Goal: Task Accomplishment & Management: Manage account settings

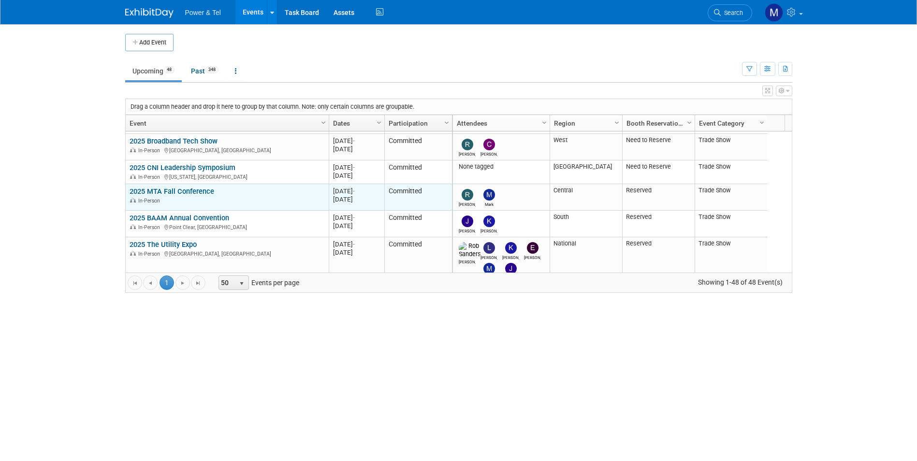
scroll to position [696, 0]
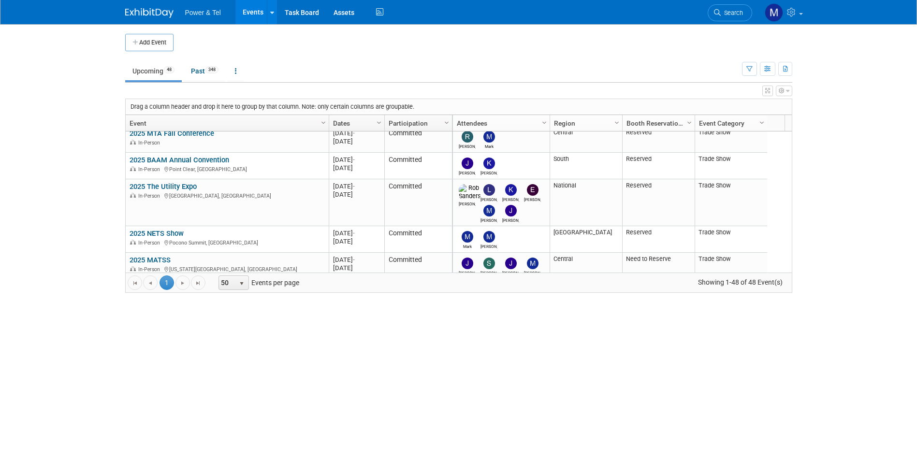
drag, startPoint x: 873, startPoint y: 150, endPoint x: 921, endPoint y: 142, distance: 49.6
click at [635, 147] on body "Power & Tel Events Add Event Bulk Upload Events Shareable Event Boards Recently…" at bounding box center [458, 230] width 917 height 461
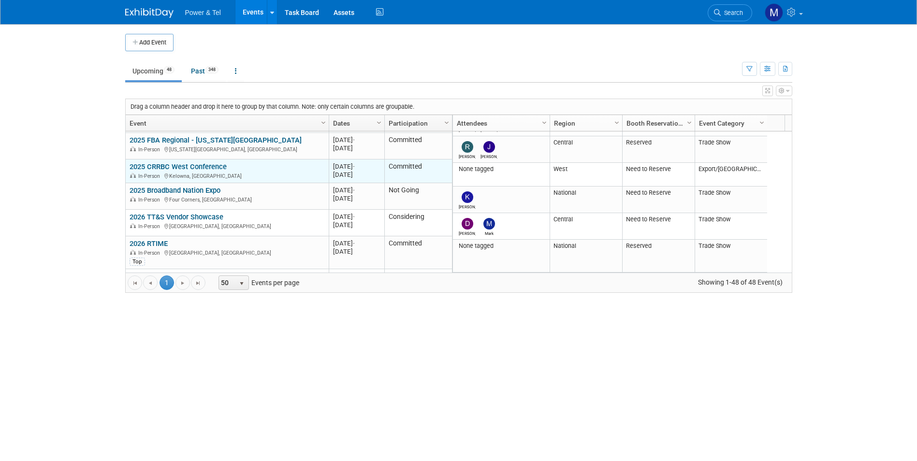
scroll to position [1044, 0]
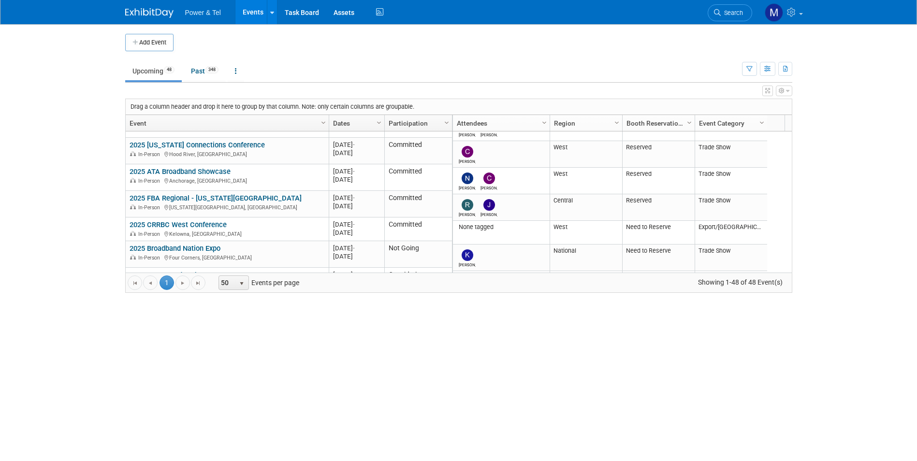
drag, startPoint x: 745, startPoint y: 12, endPoint x: 745, endPoint y: 18, distance: 6.3
click at [635, 12] on link "Search" at bounding box center [730, 12] width 44 height 17
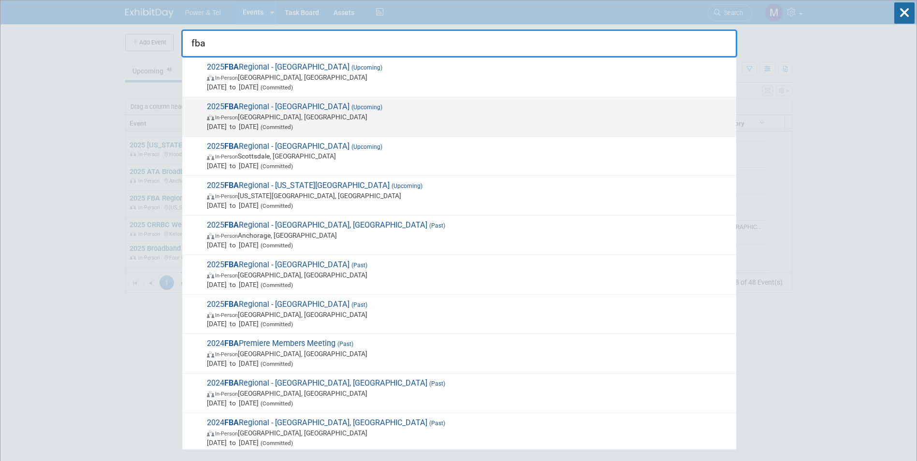
type input "fba"
click at [286, 107] on span "2025 FBA Regional - [GEOGRAPHIC_DATA] (Upcoming) In-Person [GEOGRAPHIC_DATA], […" at bounding box center [467, 116] width 527 height 29
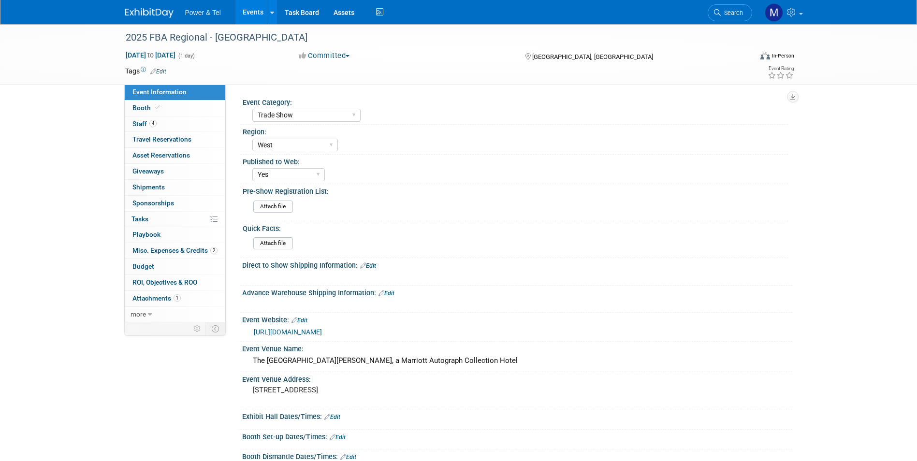
select select "Trade Show"
select select "West"
select select "Yes"
click at [157, 119] on link "4 Staff 4" at bounding box center [175, 124] width 101 height 15
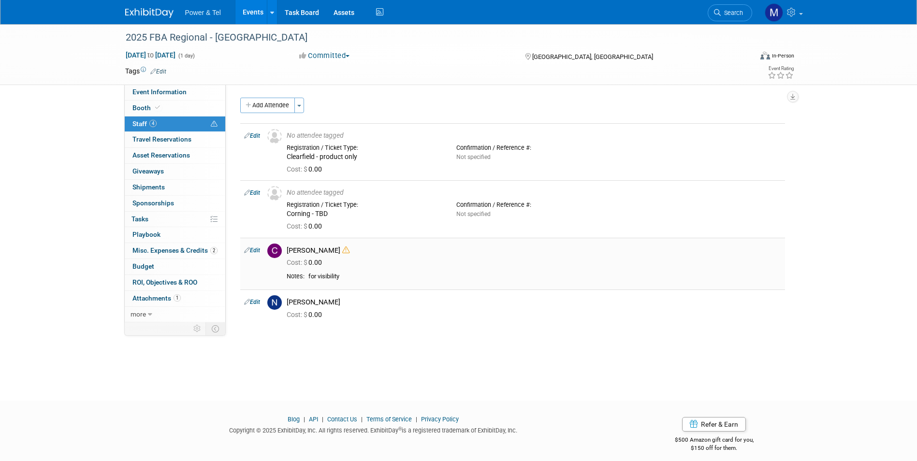
click at [342, 252] on icon at bounding box center [345, 250] width 7 height 7
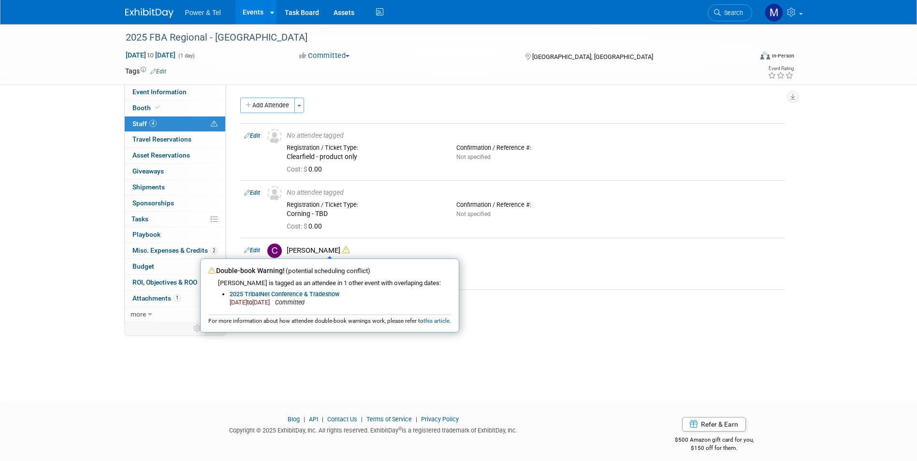
click at [316, 407] on div at bounding box center [458, 409] width 917 height 12
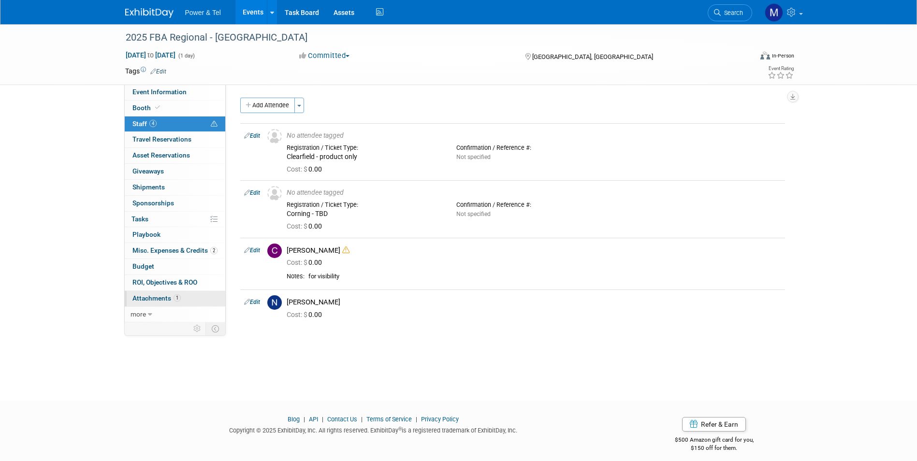
click at [181, 293] on link "1 Attachments 1" at bounding box center [175, 298] width 101 height 15
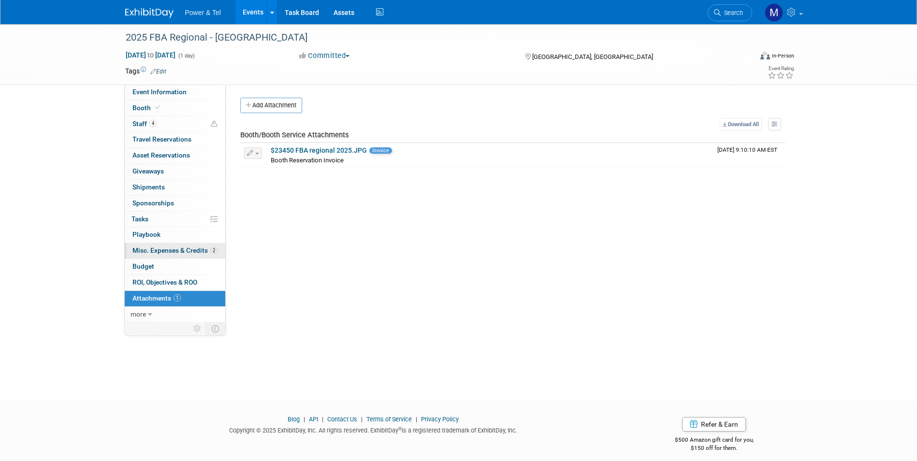
click at [196, 251] on span "Misc. Expenses & Credits 2" at bounding box center [174, 251] width 85 height 8
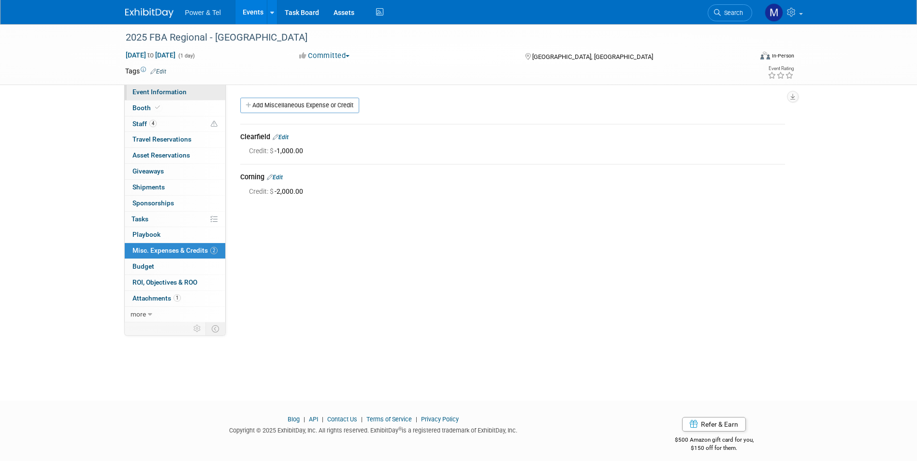
click at [163, 90] on span "Event Information" at bounding box center [159, 92] width 54 height 8
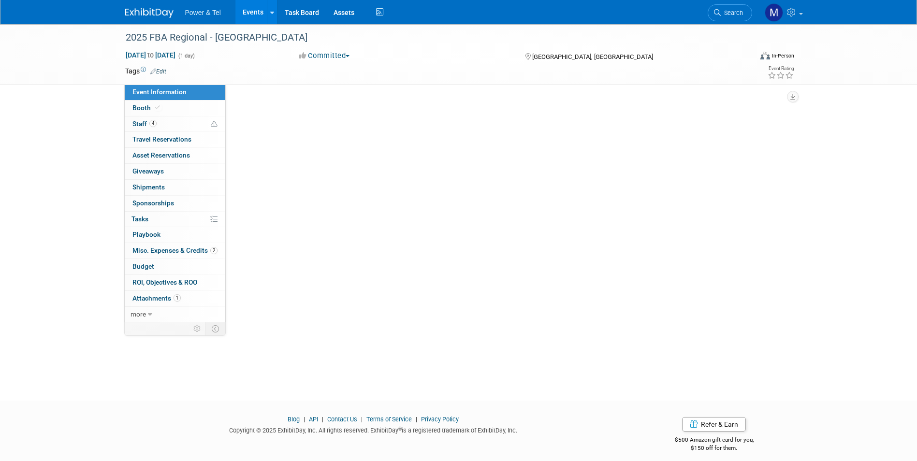
select select "Trade Show"
select select "West"
select select "Yes"
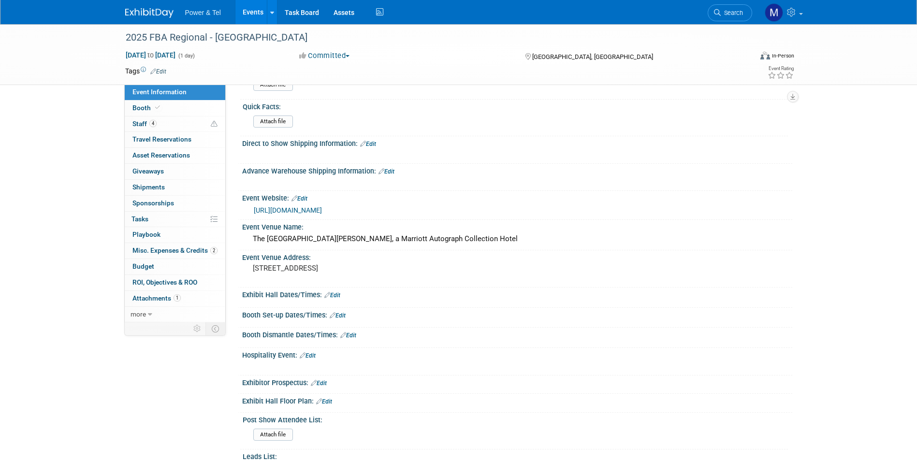
scroll to position [193, 0]
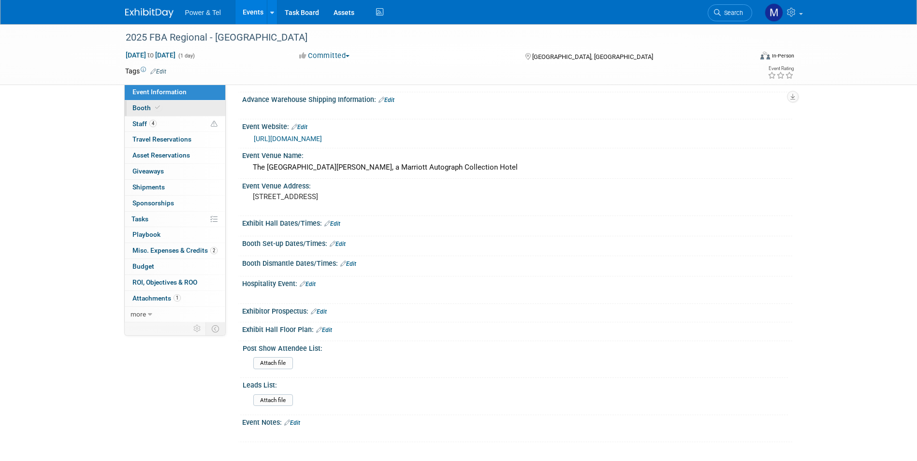
click at [187, 109] on link "Booth" at bounding box center [175, 108] width 101 height 15
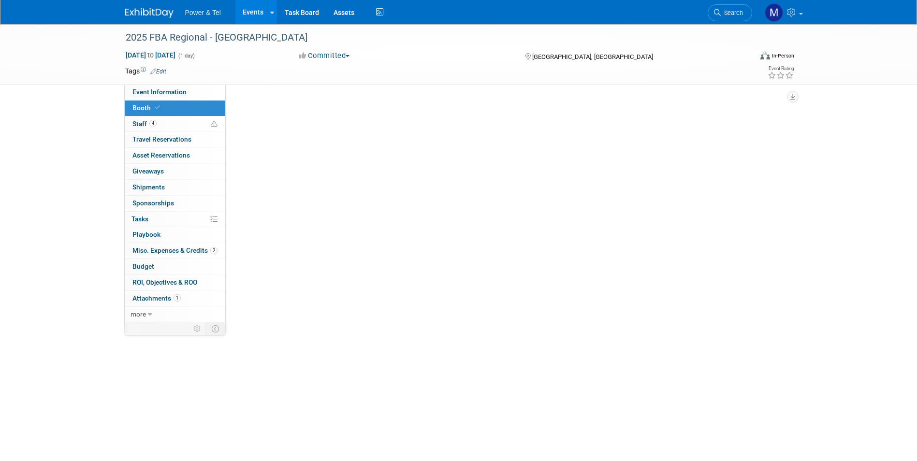
scroll to position [0, 0]
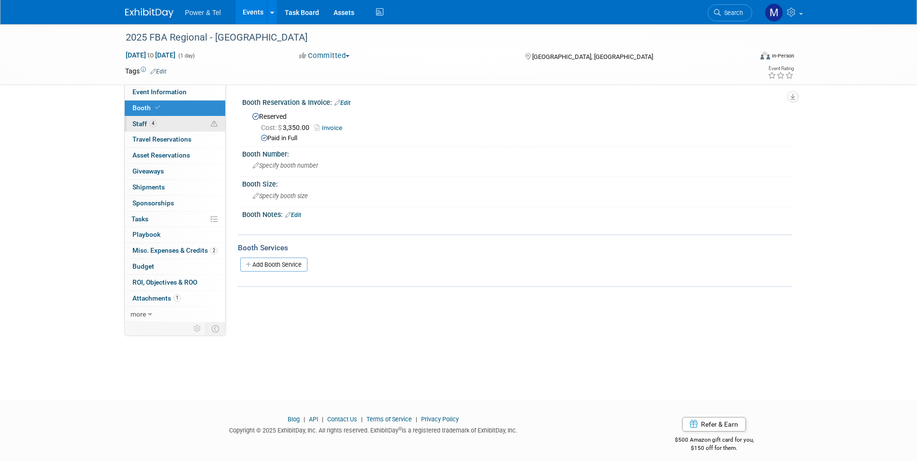
click at [190, 122] on link "4 Staff 4" at bounding box center [175, 124] width 101 height 15
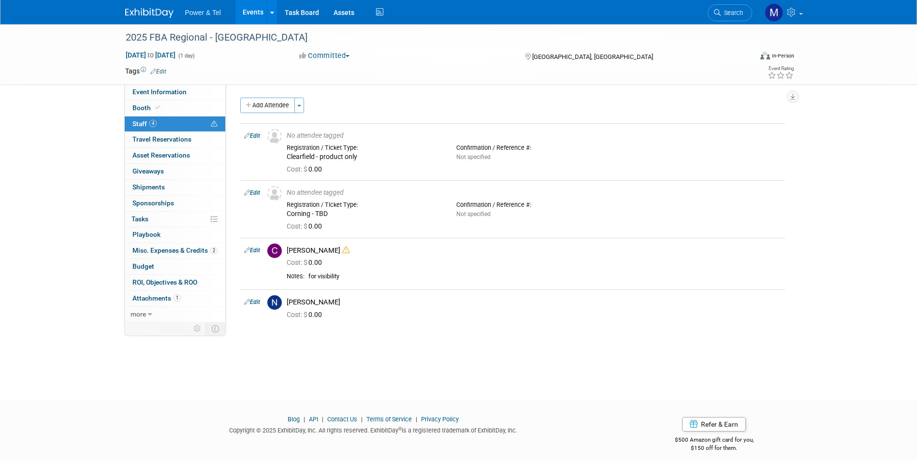
click at [257, 303] on link "Edit" at bounding box center [252, 302] width 16 height 7
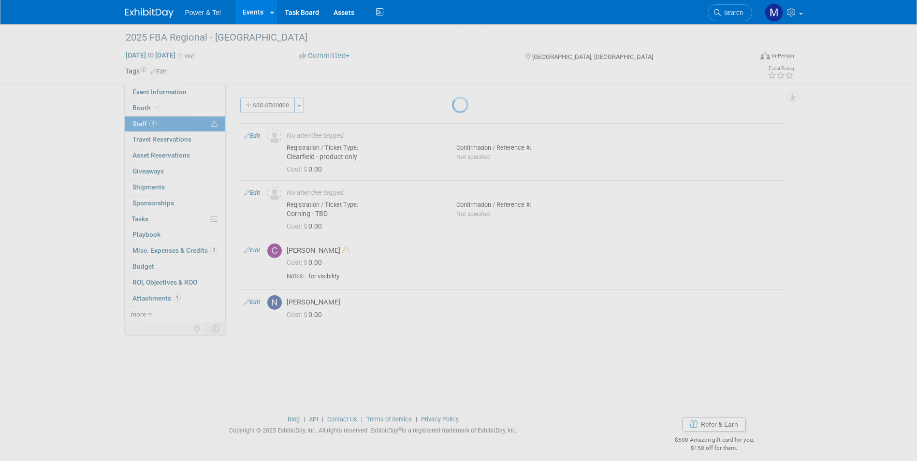
select select "091ca5d0-1144-452d-a20f-a7521a8231dd"
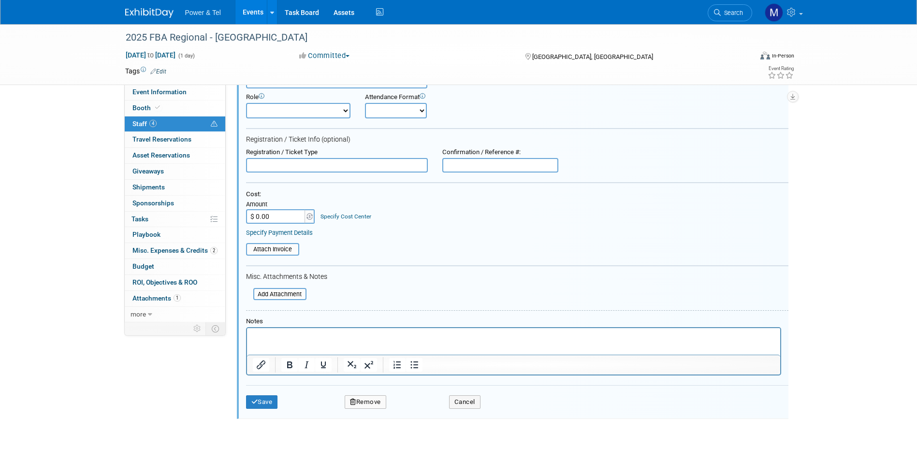
scroll to position [310, 0]
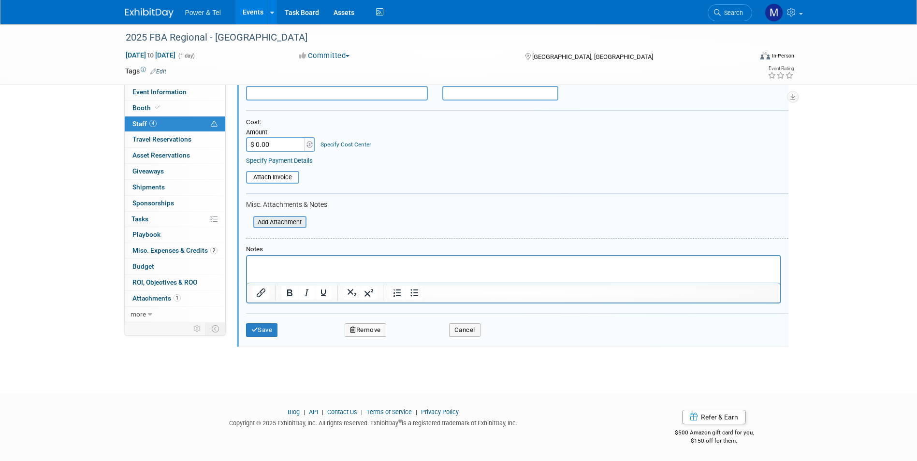
click at [260, 220] on input "file" at bounding box center [247, 222] width 115 height 11
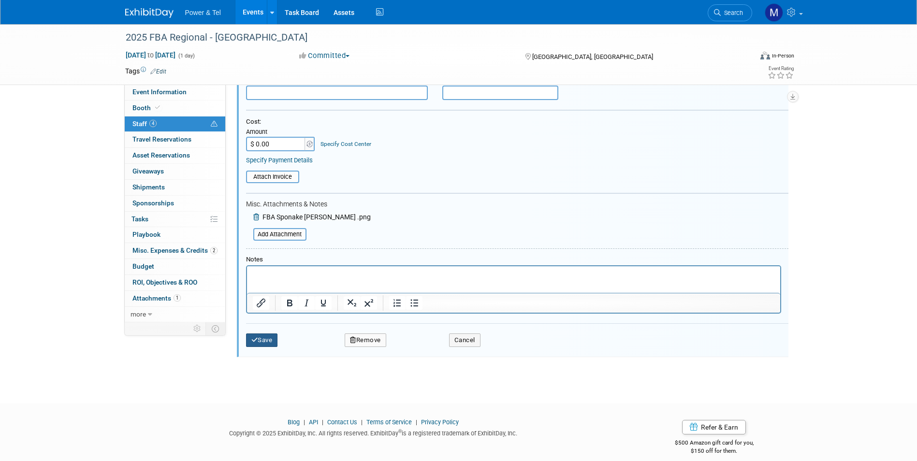
click at [277, 345] on button "Save" at bounding box center [262, 341] width 32 height 14
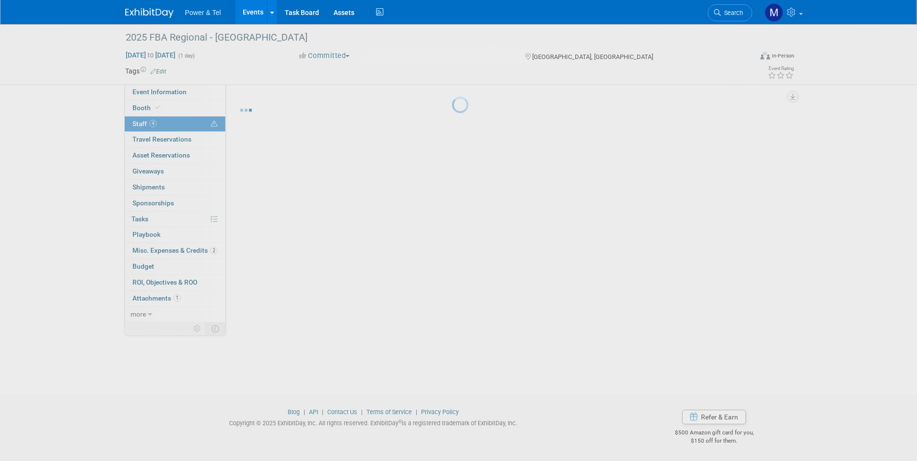
scroll to position [7, 0]
